Goal: Find specific page/section: Find specific page/section

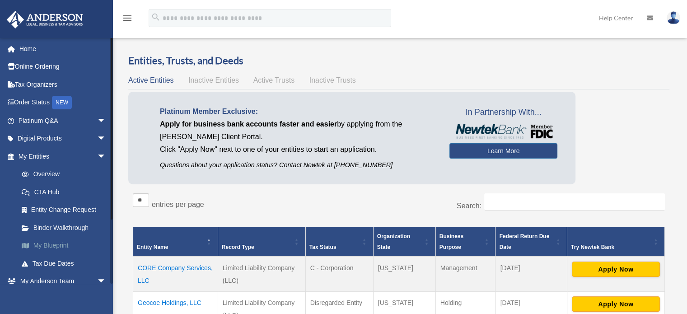
click at [61, 245] on link "My Blueprint" at bounding box center [66, 246] width 107 height 18
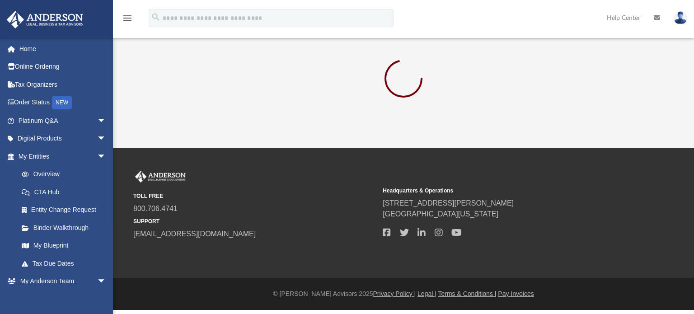
click at [650, 216] on div "TOLL FREE 800.706.4741 SUPPORT [EMAIL_ADDRESS][DOMAIN_NAME] Headquarters & Oper…" at bounding box center [403, 205] width 541 height 69
click at [643, 211] on div "TOLL FREE 800.706.4741 SUPPORT [EMAIL_ADDRESS][DOMAIN_NAME] Headquarters & Oper…" at bounding box center [403, 205] width 541 height 69
click at [546, 126] on div "App [EMAIL_ADDRESS][DOMAIN_NAME] Sign Out [EMAIL_ADDRESS][DOMAIN_NAME] Home Onl…" at bounding box center [347, 74] width 694 height 148
